Goal: Share content

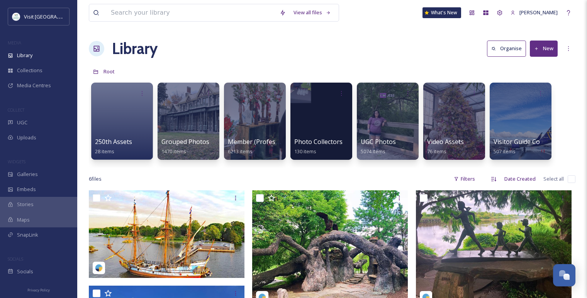
scroll to position [919, 0]
click at [42, 235] on div "SnapLink" at bounding box center [38, 235] width 77 height 15
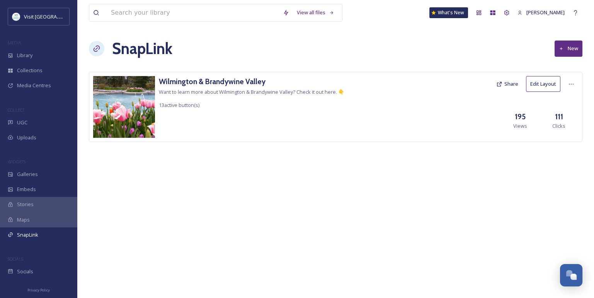
click at [135, 95] on img at bounding box center [124, 107] width 62 height 62
click at [172, 87] on h3 "Wilmington & Brandywine Valley" at bounding box center [251, 81] width 185 height 11
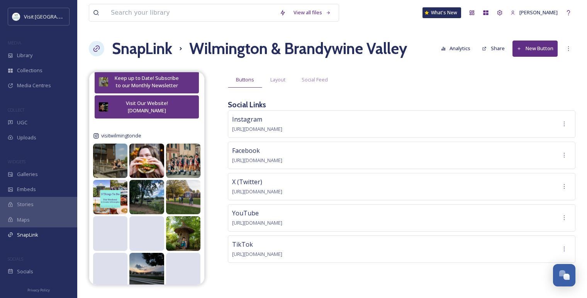
scroll to position [343, 0]
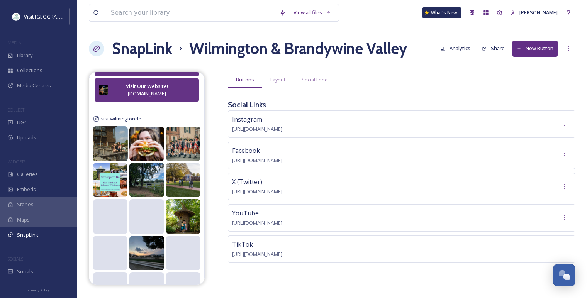
click at [100, 144] on img at bounding box center [110, 143] width 35 height 35
click at [121, 141] on img at bounding box center [110, 143] width 35 height 35
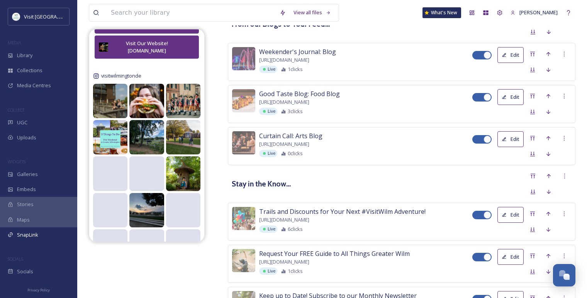
scroll to position [566, 0]
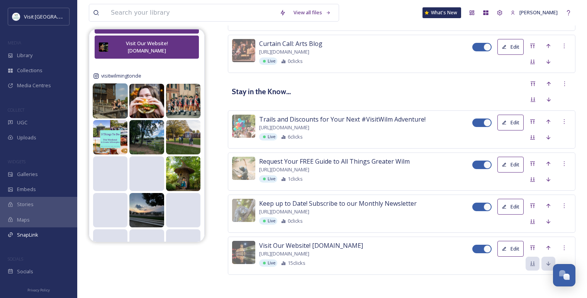
click at [108, 85] on img at bounding box center [110, 100] width 35 height 35
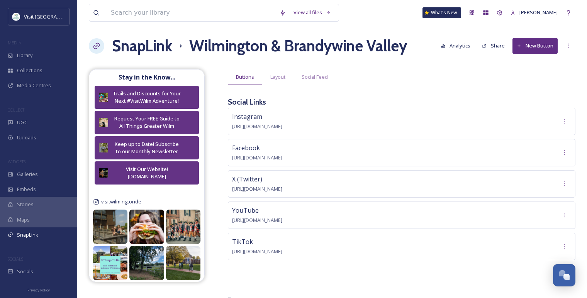
scroll to position [0, 0]
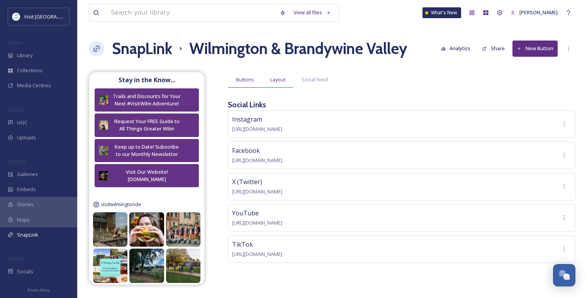
click at [281, 78] on span "Layout" at bounding box center [277, 79] width 15 height 7
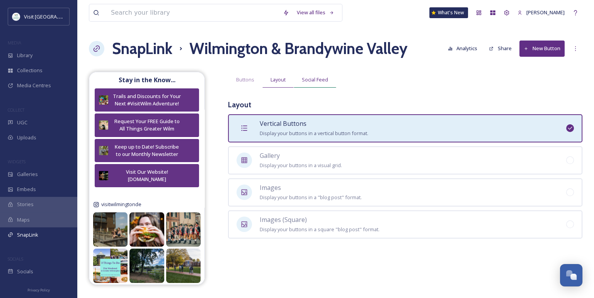
click at [318, 81] on span "Social Feed" at bounding box center [315, 79] width 26 height 7
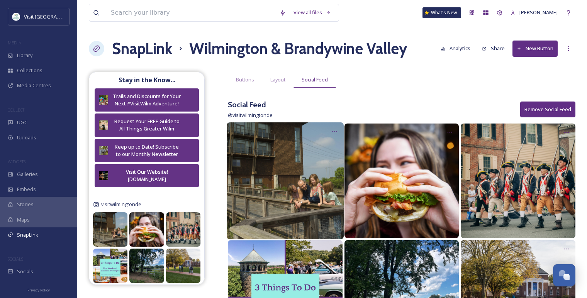
click at [294, 161] on img at bounding box center [285, 180] width 117 height 117
click at [333, 132] on icon at bounding box center [335, 131] width 6 height 6
click at [328, 162] on span "Edit Post" at bounding box center [325, 164] width 20 height 8
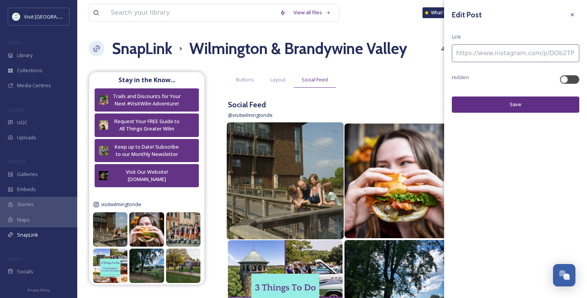
click at [507, 47] on input at bounding box center [516, 53] width 128 height 18
paste input "[URL][DOMAIN_NAME]"
type input "[URL][DOMAIN_NAME]"
click at [490, 103] on button "Save" at bounding box center [516, 105] width 128 height 16
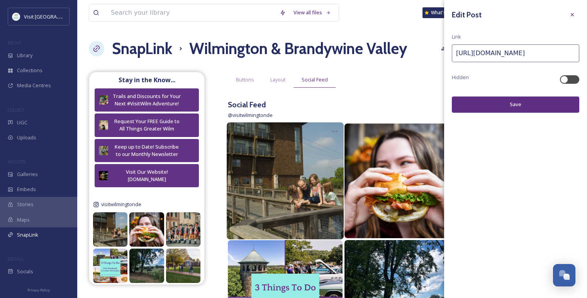
scroll to position [0, 0]
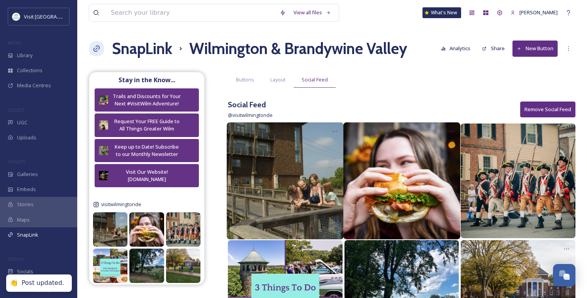
click at [414, 182] on img at bounding box center [402, 180] width 117 height 117
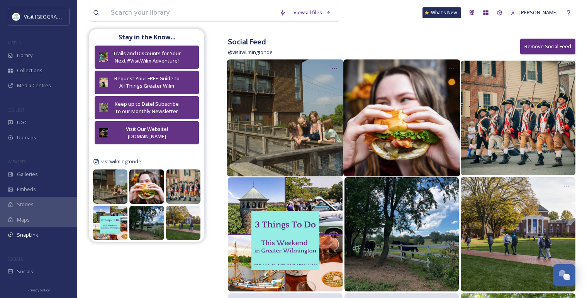
scroll to position [86, 0]
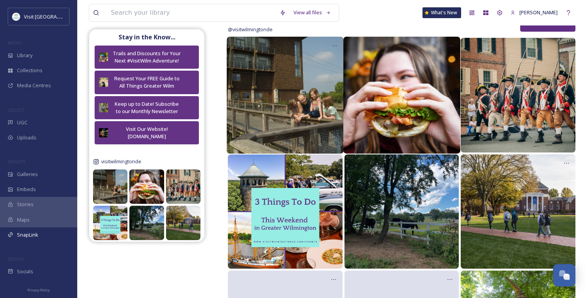
click at [373, 117] on img at bounding box center [402, 95] width 117 height 117
click at [448, 46] on icon at bounding box center [451, 46] width 6 height 6
click at [444, 76] on span "Edit Post" at bounding box center [441, 79] width 20 height 8
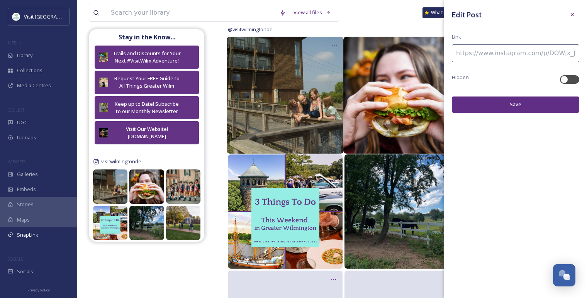
click at [484, 50] on input at bounding box center [516, 53] width 128 height 18
paste input "[URL][DOMAIN_NAME]"
type input "[URL][DOMAIN_NAME]"
click at [498, 102] on button "Save" at bounding box center [516, 105] width 128 height 16
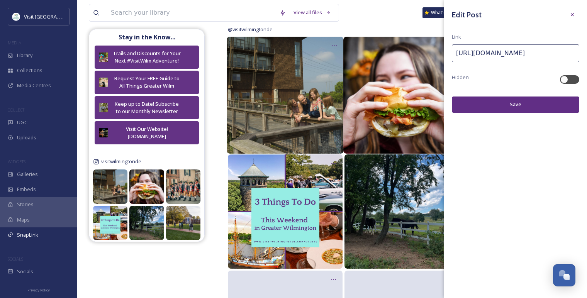
scroll to position [0, 0]
